Goal: Transaction & Acquisition: Purchase product/service

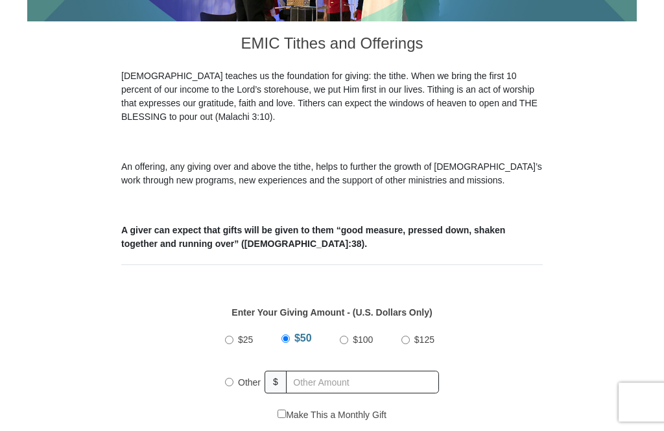
scroll to position [367, 0]
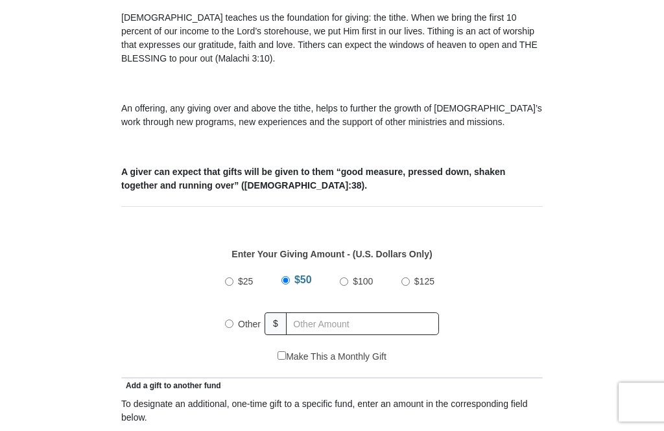
click at [229, 326] on input "Other" at bounding box center [229, 324] width 8 height 8
radio input "true"
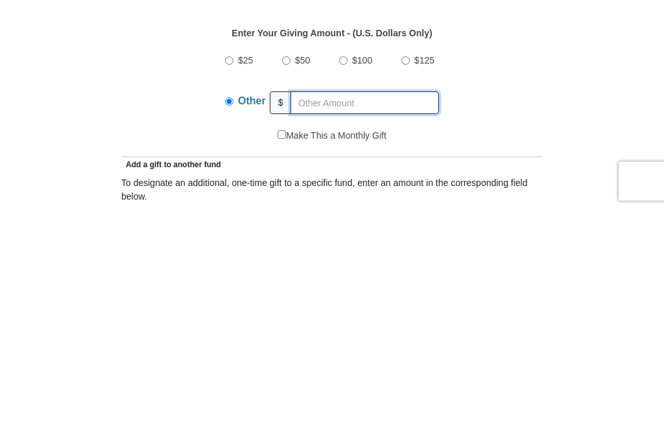
click at [327, 313] on input "text" at bounding box center [364, 324] width 148 height 23
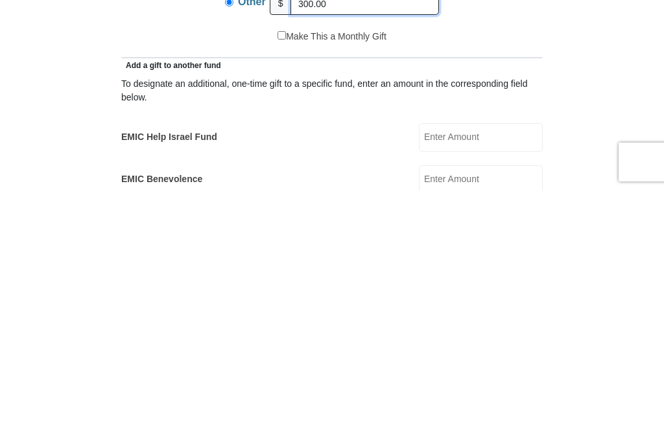
scroll to position [448, 0]
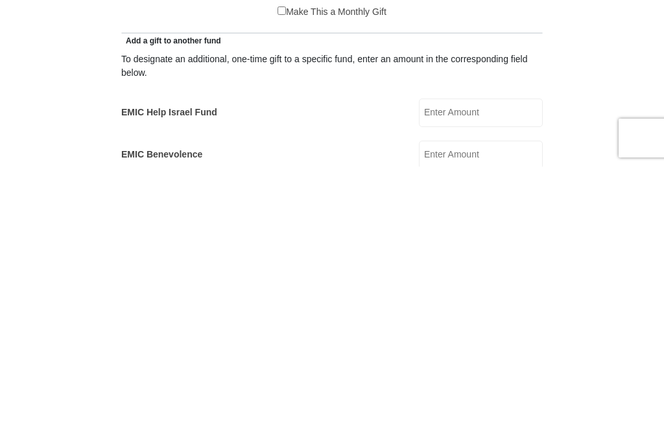
type input "300.00"
click at [498, 363] on input "EMIC Help Israel Fund" at bounding box center [481, 377] width 124 height 29
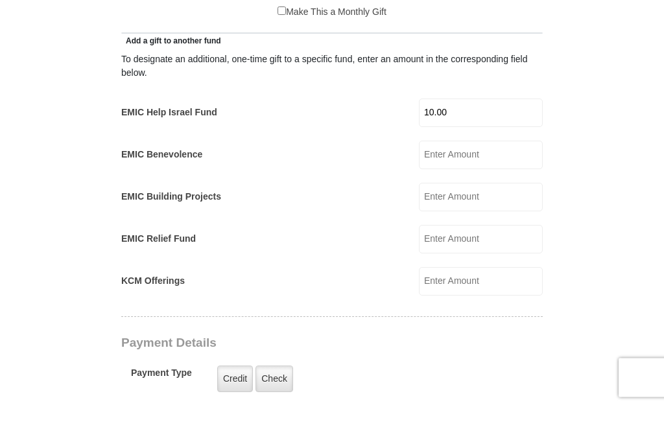
scroll to position [688, 0]
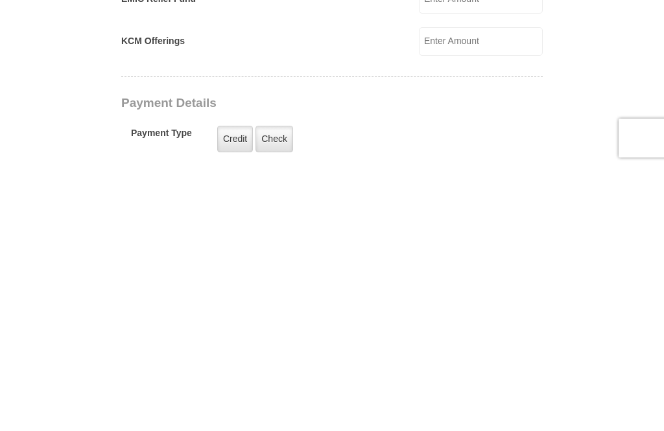
type input "10.00"
click at [231, 390] on label "Credit" at bounding box center [235, 403] width 36 height 27
click at [0, 0] on input "Credit" at bounding box center [0, 0] width 0 height 0
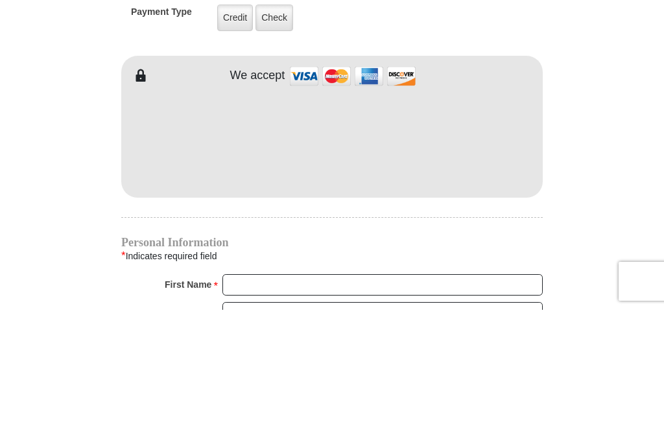
scroll to position [1074, 0]
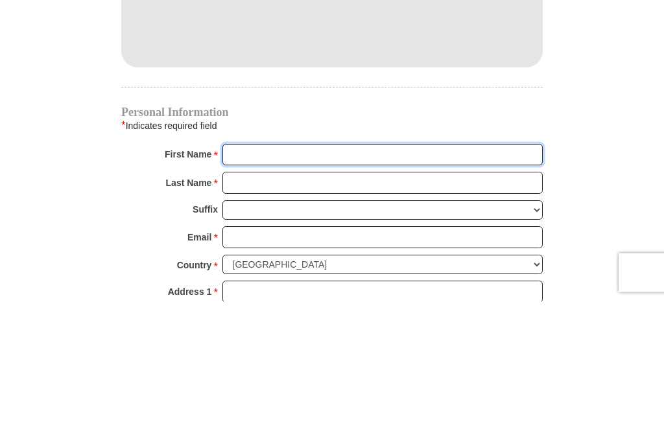
click at [257, 274] on input "First Name *" at bounding box center [382, 285] width 320 height 22
type input "Tami"
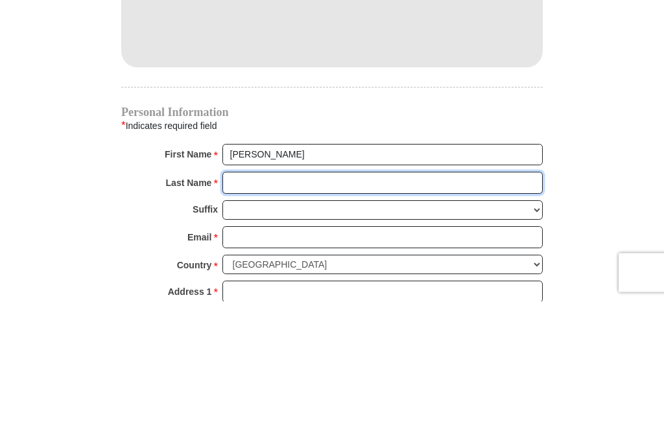
click at [258, 302] on input "Last Name *" at bounding box center [382, 313] width 320 height 22
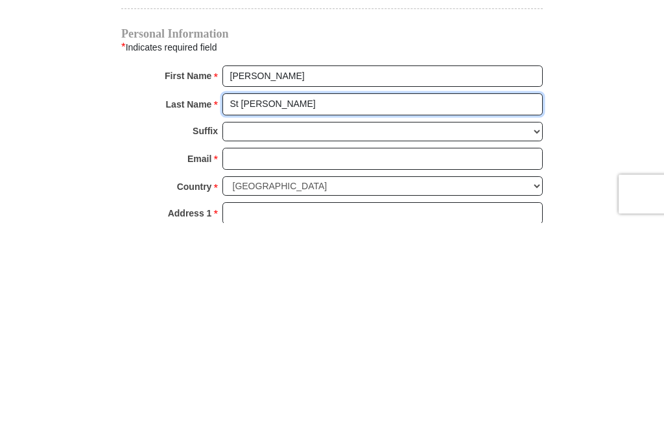
type input "St Peter"
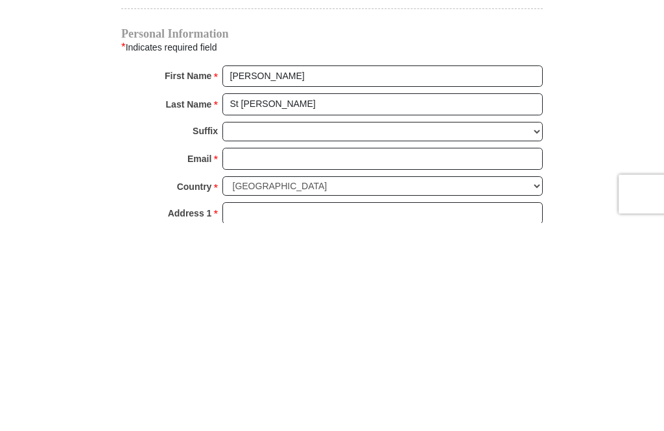
click at [269, 356] on input "Email *" at bounding box center [382, 367] width 320 height 22
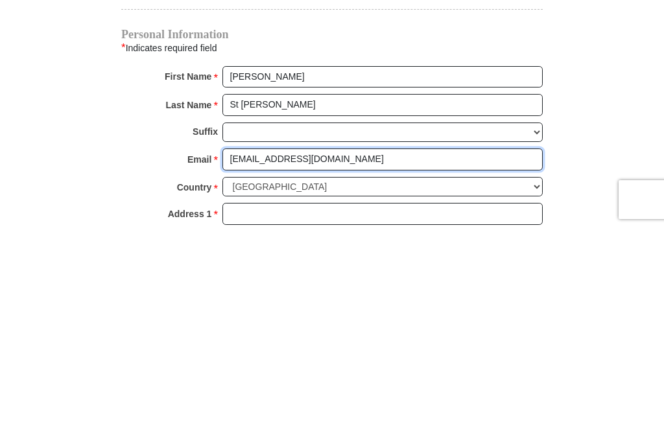
scroll to position [1080, 0]
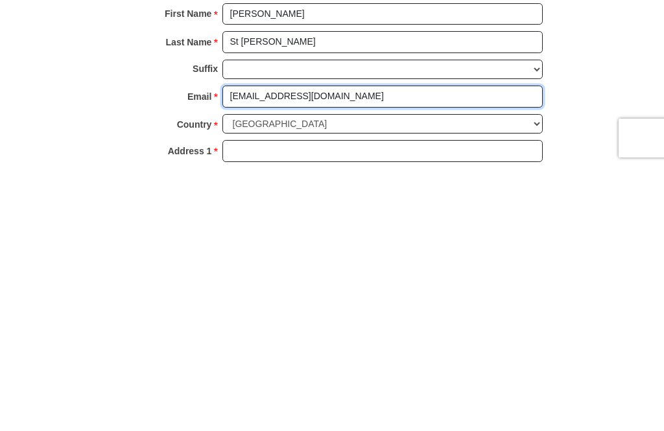
type input "tstpeter2008@gmail.com"
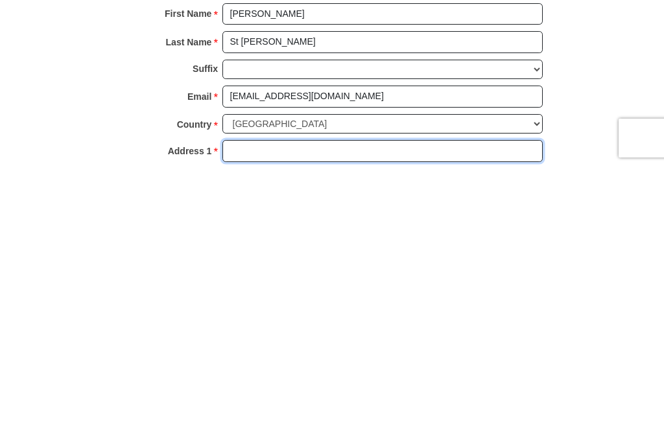
click at [244, 404] on input "Address 1 *" at bounding box center [382, 415] width 320 height 22
type input "100 Andover park west"
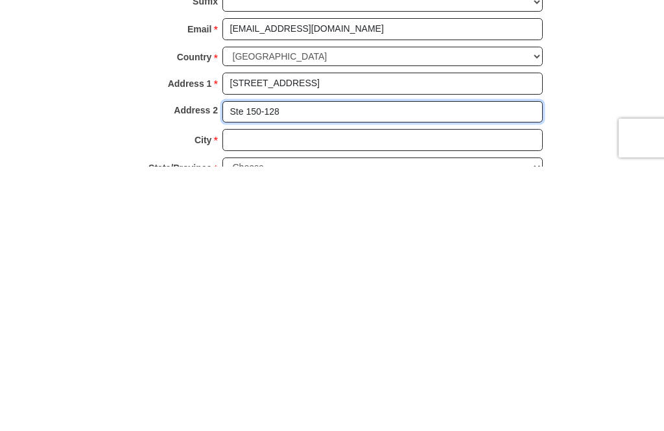
type input "Ste 150-128"
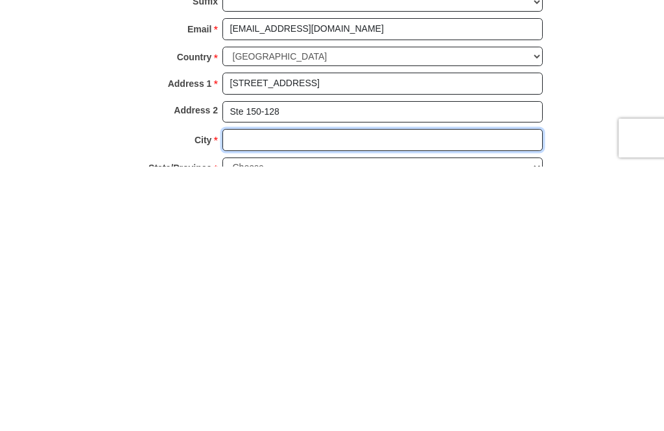
click at [270, 393] on input "City *" at bounding box center [382, 404] width 320 height 22
type input "Tukwila"
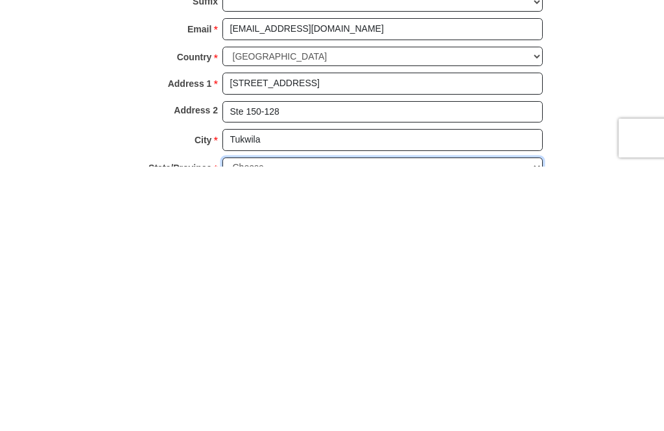
click at [259, 422] on select "Choose Alabama Alaska American Samoa Arizona Arkansas Armed Forces Americas Arm…" at bounding box center [382, 432] width 320 height 20
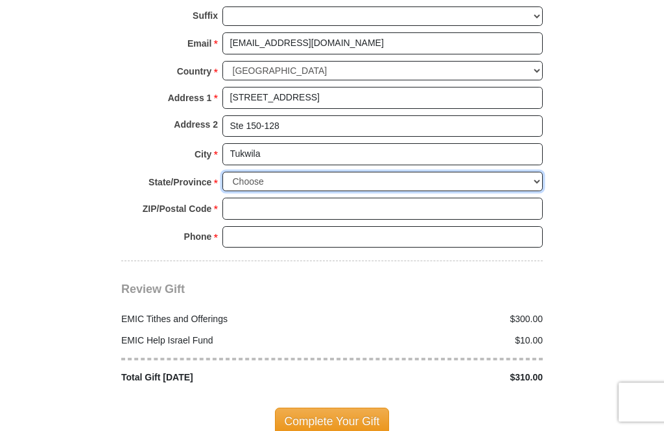
scroll to position [1394, 0]
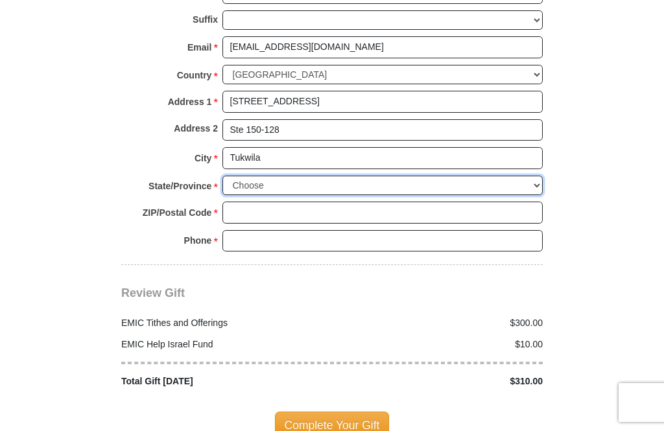
click at [274, 176] on select "Choose Alabama Alaska American Samoa Arizona Arkansas Armed Forces Americas Arm…" at bounding box center [382, 186] width 320 height 20
select select "WA"
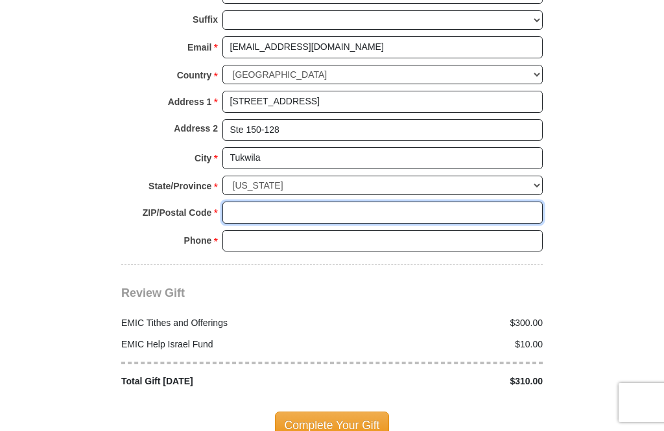
click at [263, 202] on input "ZIP/Postal Code *" at bounding box center [382, 213] width 320 height 22
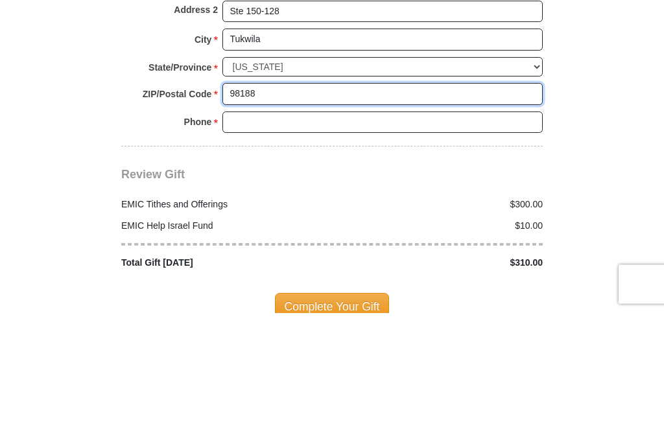
type input "98188"
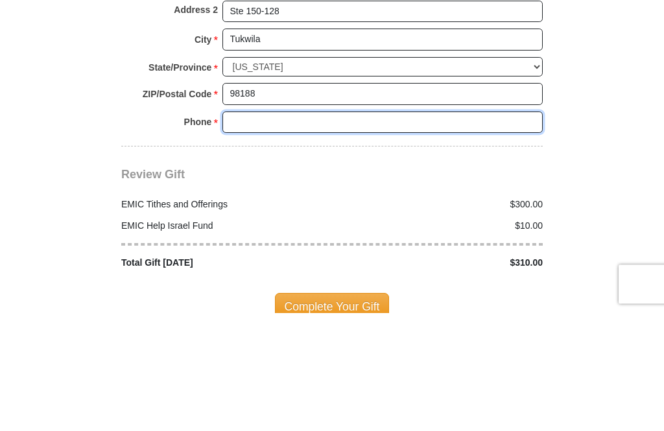
click at [250, 230] on input "Phone * *" at bounding box center [382, 241] width 320 height 22
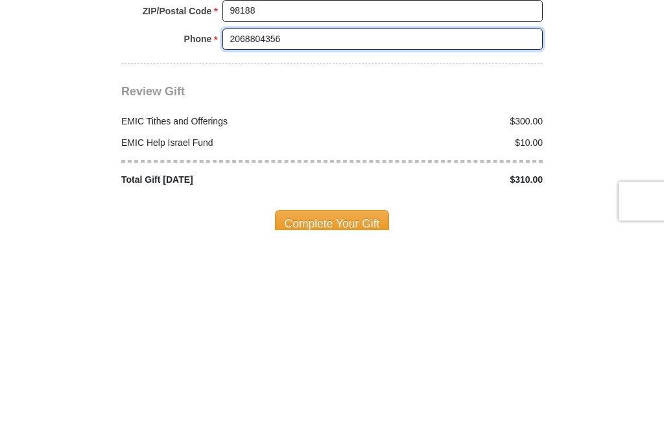
scroll to position [1451, 0]
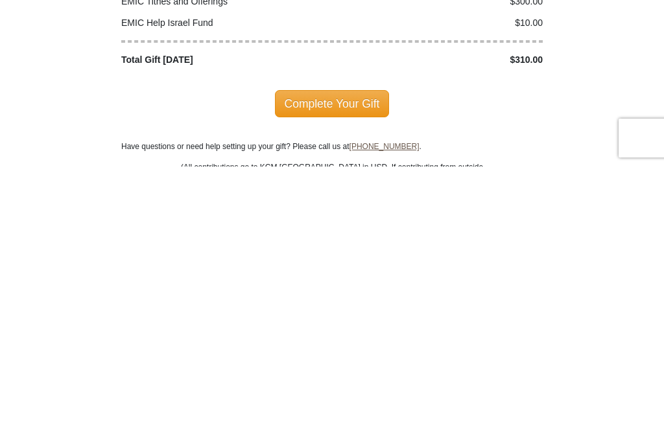
type input "2068804356"
click at [337, 355] on span "Complete Your Gift" at bounding box center [332, 368] width 115 height 27
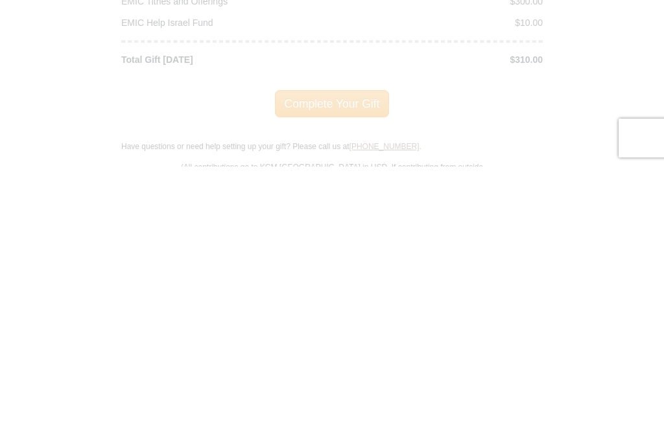
scroll to position [1716, 0]
